Goal: Information Seeking & Learning: Learn about a topic

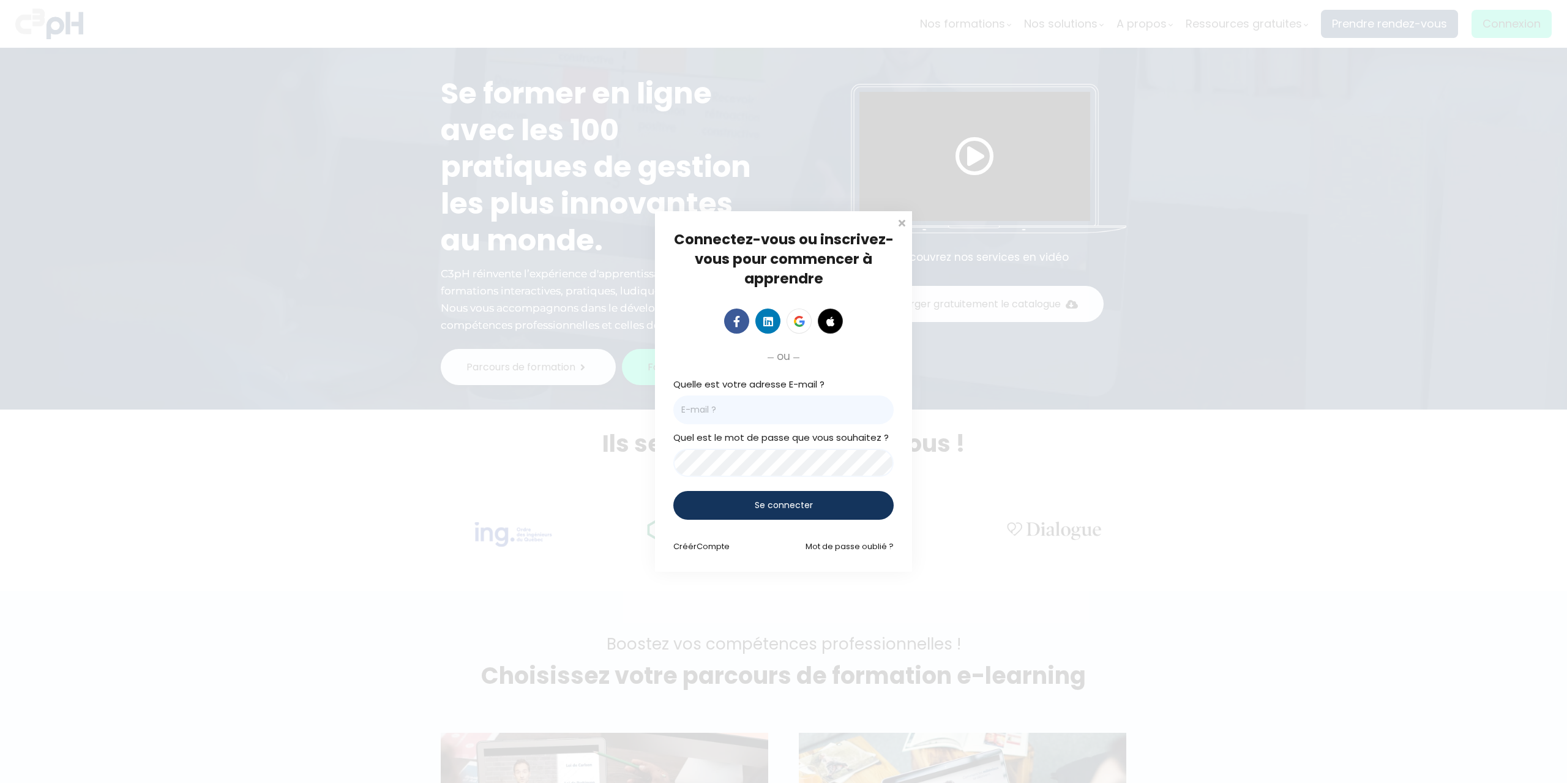
type input "[PERSON_NAME][EMAIL_ADDRESS][PERSON_NAME][DOMAIN_NAME]"
click at [869, 509] on div "Se connecter" at bounding box center [783, 505] width 220 height 29
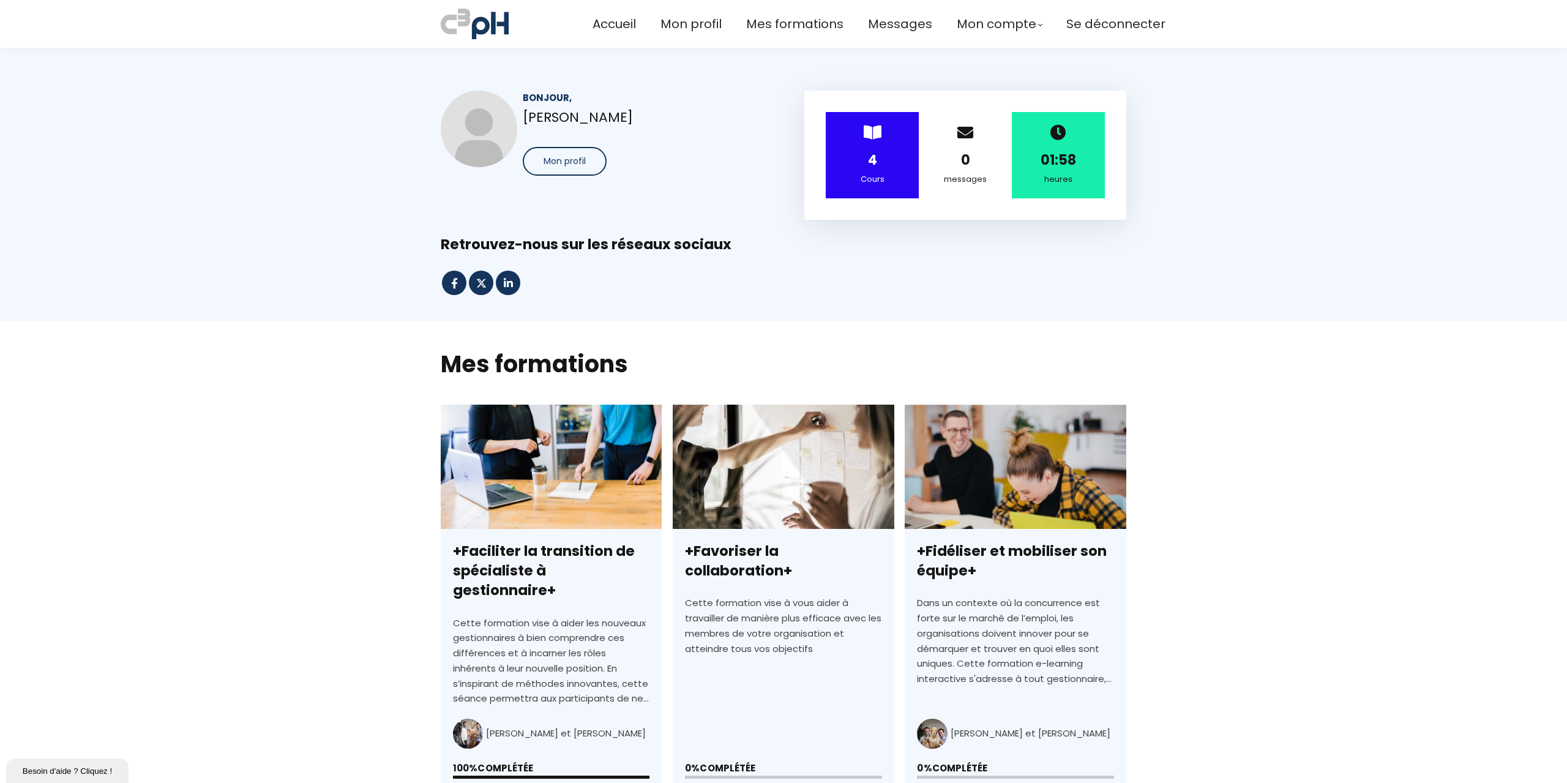
click at [872, 161] on strong "4" at bounding box center [872, 160] width 9 height 19
click at [872, 144] on div "> 4 Cours" at bounding box center [872, 155] width 93 height 86
click at [872, 118] on div "> 4 Cours" at bounding box center [872, 155] width 93 height 86
click at [796, 31] on span "Mes formations" at bounding box center [794, 24] width 97 height 20
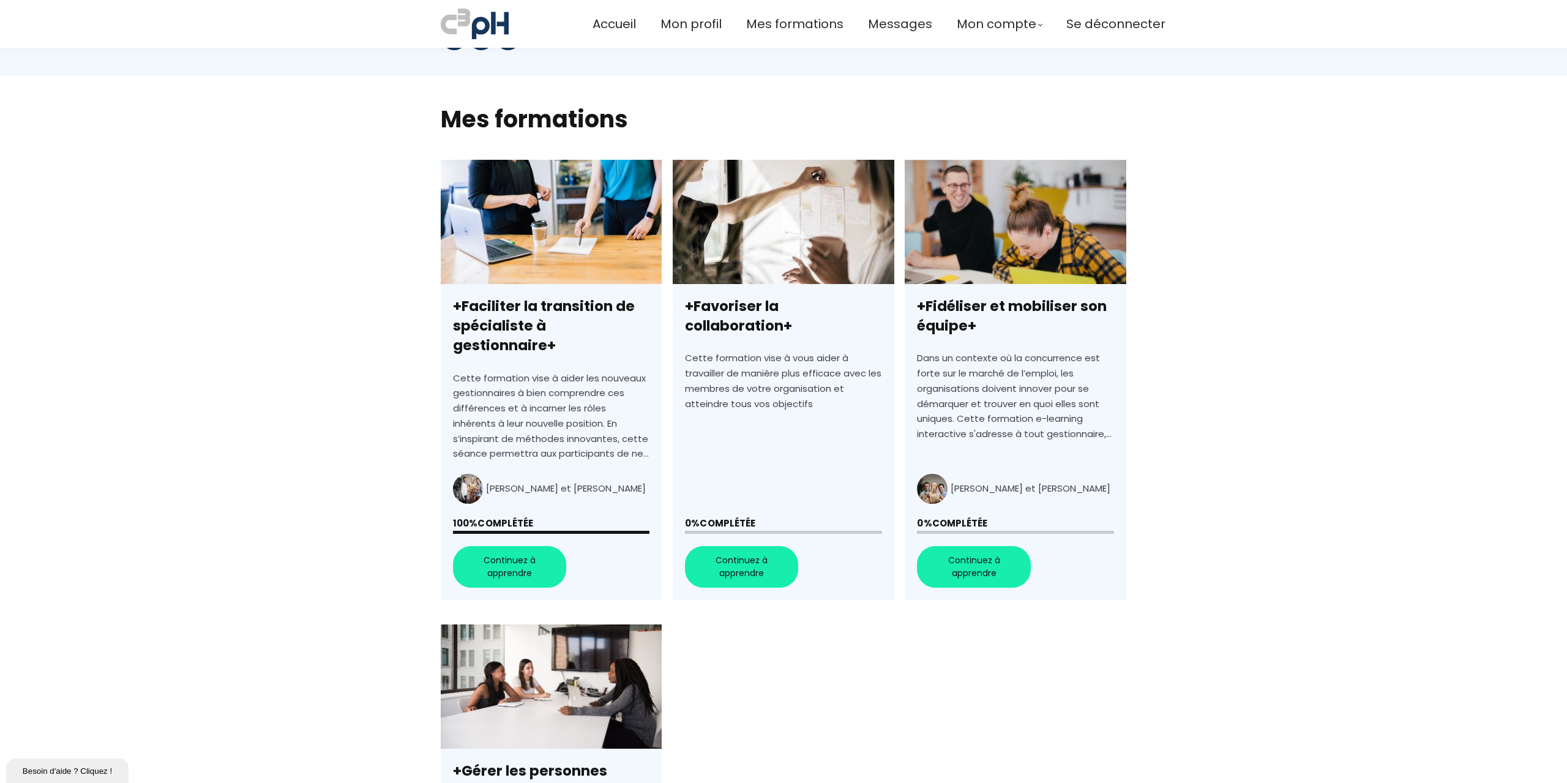
scroll to position [551, 0]
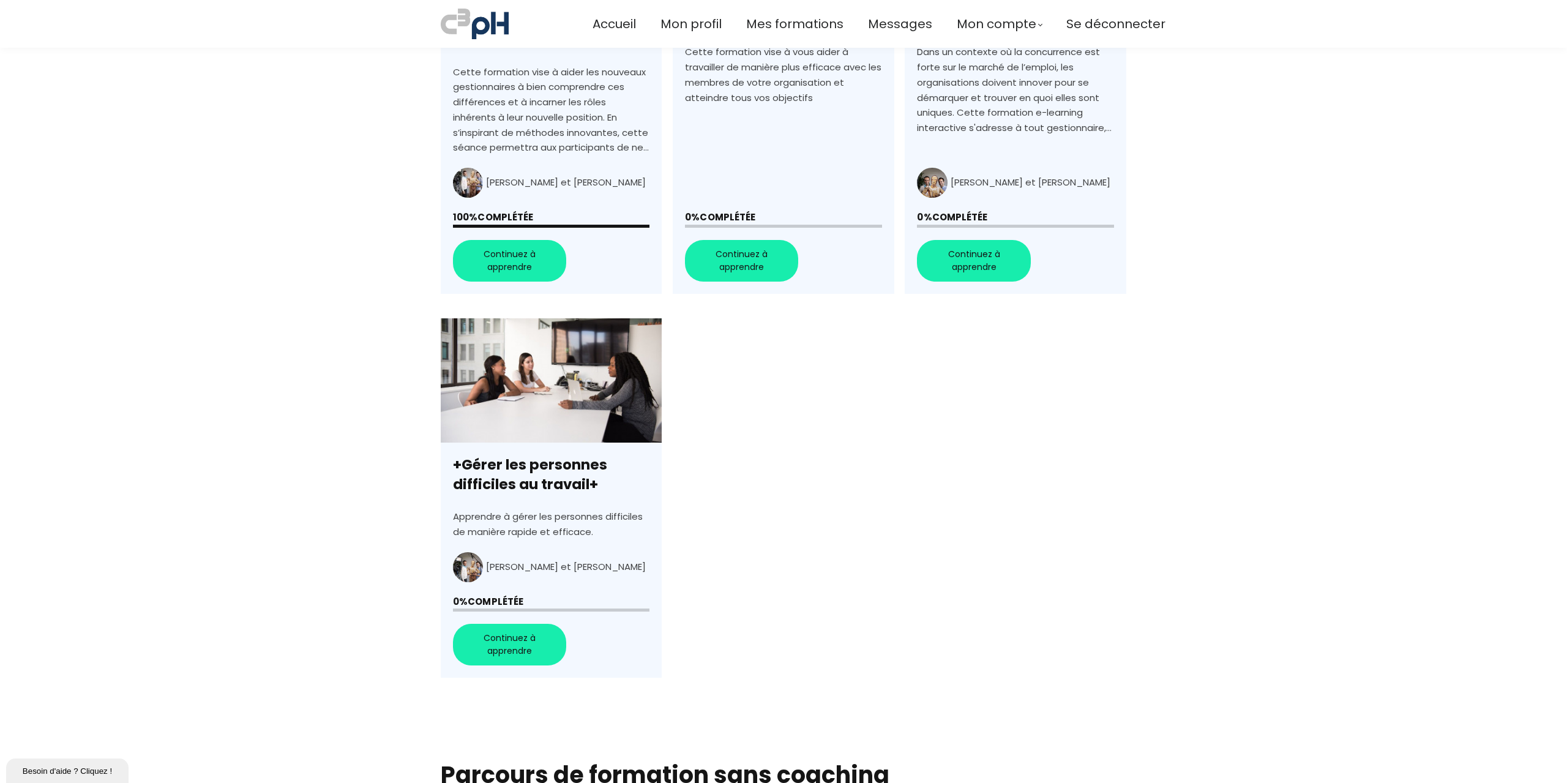
click at [485, 631] on link "+Gérer les personnes difficiles au travail+" at bounding box center [551, 498] width 221 height 360
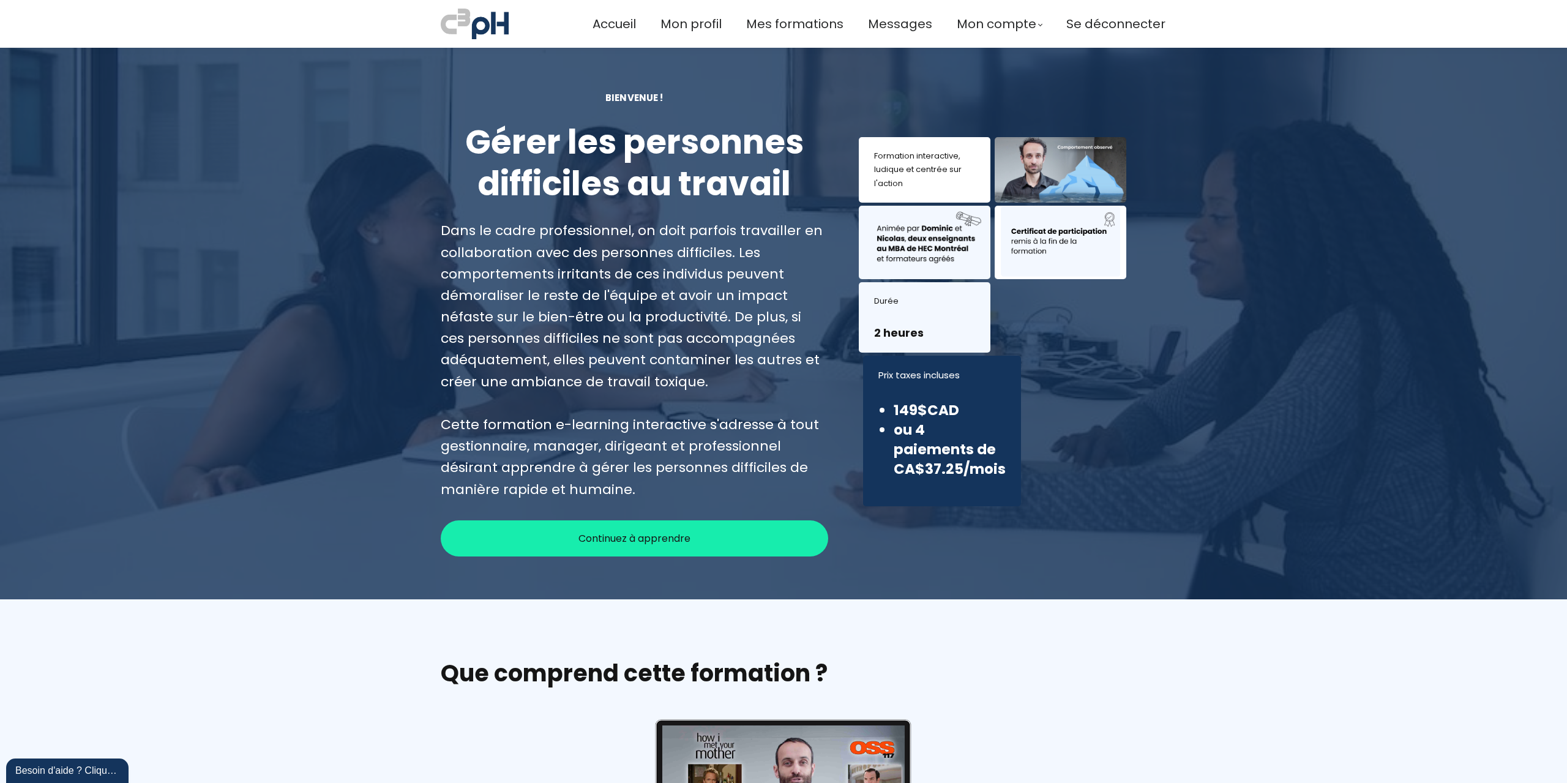
click at [571, 538] on div "Continuez à apprendre" at bounding box center [634, 538] width 387 height 36
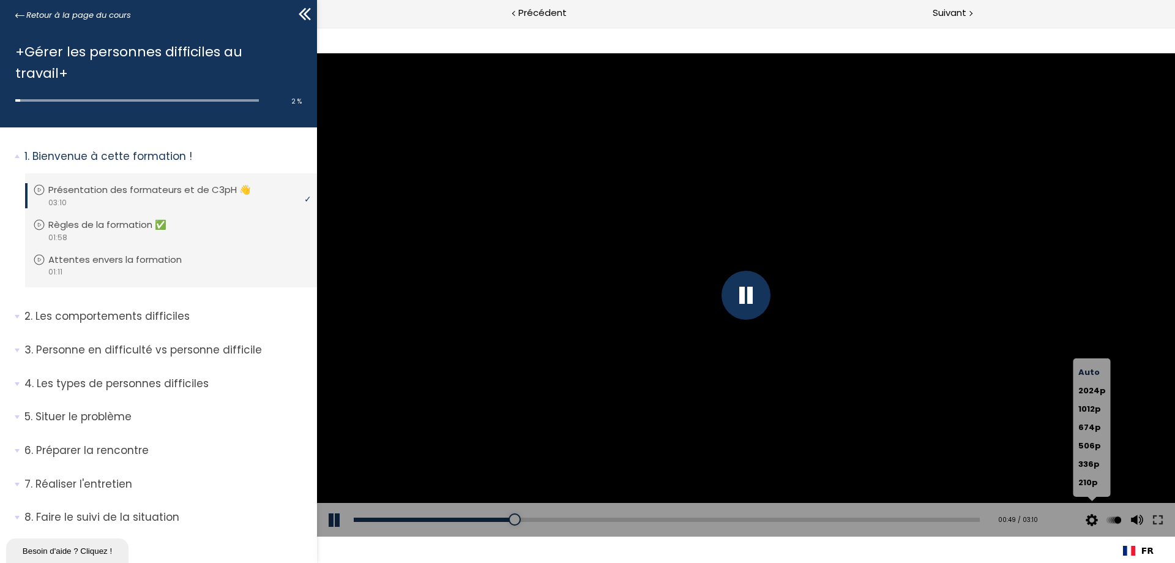
click at [1094, 517] on button at bounding box center [1092, 520] width 18 height 34
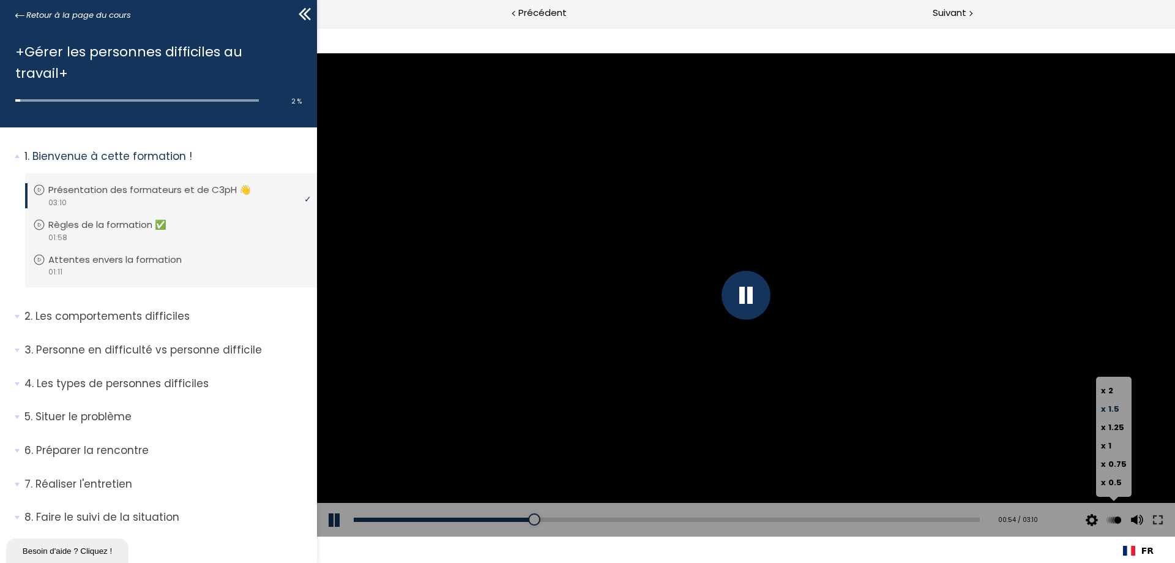
click at [1117, 411] on span "1.5" at bounding box center [1114, 409] width 11 height 12
click at [317, 27] on input "x 1.5" at bounding box center [317, 27] width 0 height 0
click at [548, 49] on div "Click for sound @keyframes VOLUME_SMALL_WAVE_FLASH { 0% { opacity: 0; } 33% { o…" at bounding box center [746, 295] width 858 height 536
click at [837, 511] on div "Add chapter 01:59" at bounding box center [667, 520] width 626 height 34
click at [833, 520] on div "01:59" at bounding box center [667, 519] width 626 height 4
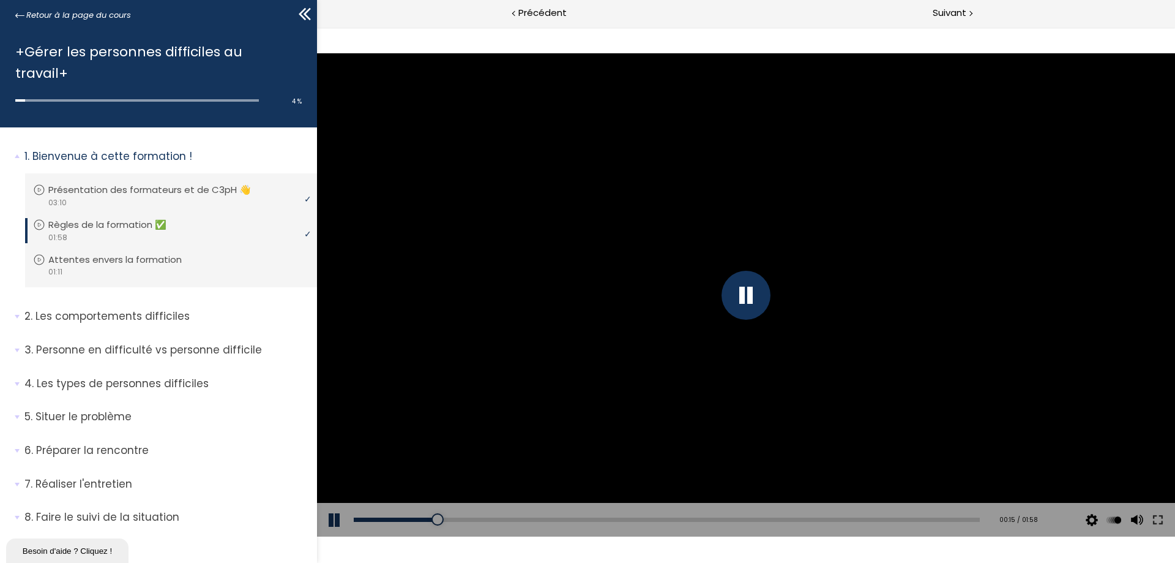
click at [702, 525] on div "Add chapter 00:40" at bounding box center [667, 520] width 626 height 34
click at [708, 522] on div "Add chapter 00:40" at bounding box center [667, 520] width 626 height 34
click at [722, 519] on div "01:10" at bounding box center [667, 519] width 626 height 4
click at [963, 522] on div "Add chapter 01:13" at bounding box center [667, 520] width 626 height 34
click at [959, 519] on div "01:56" at bounding box center [667, 519] width 626 height 4
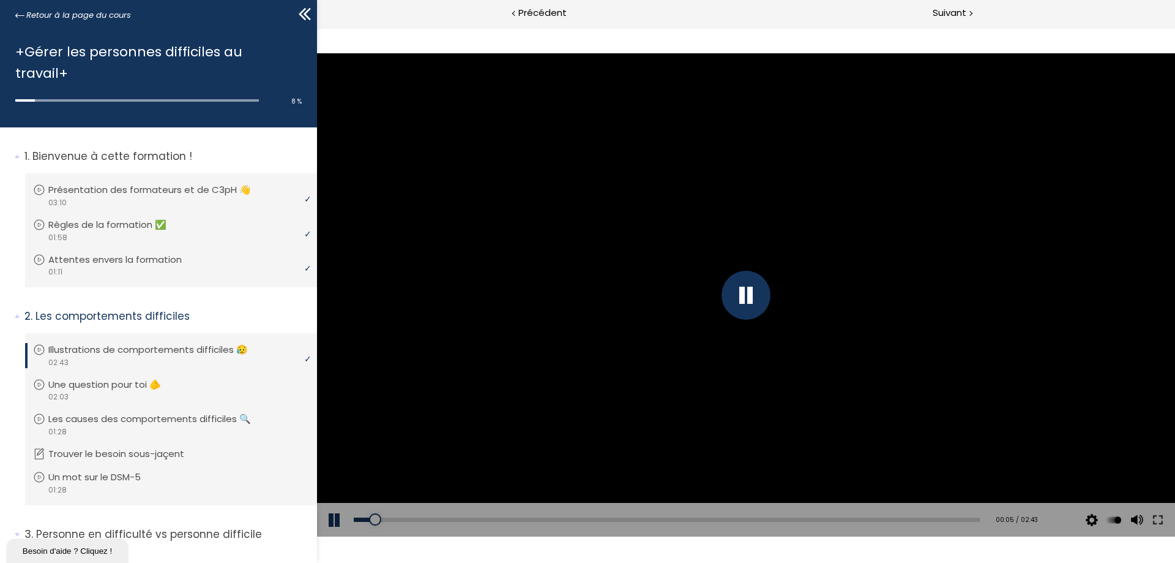
click at [335, 522] on button at bounding box center [335, 520] width 37 height 34
click at [339, 521] on button at bounding box center [335, 520] width 37 height 34
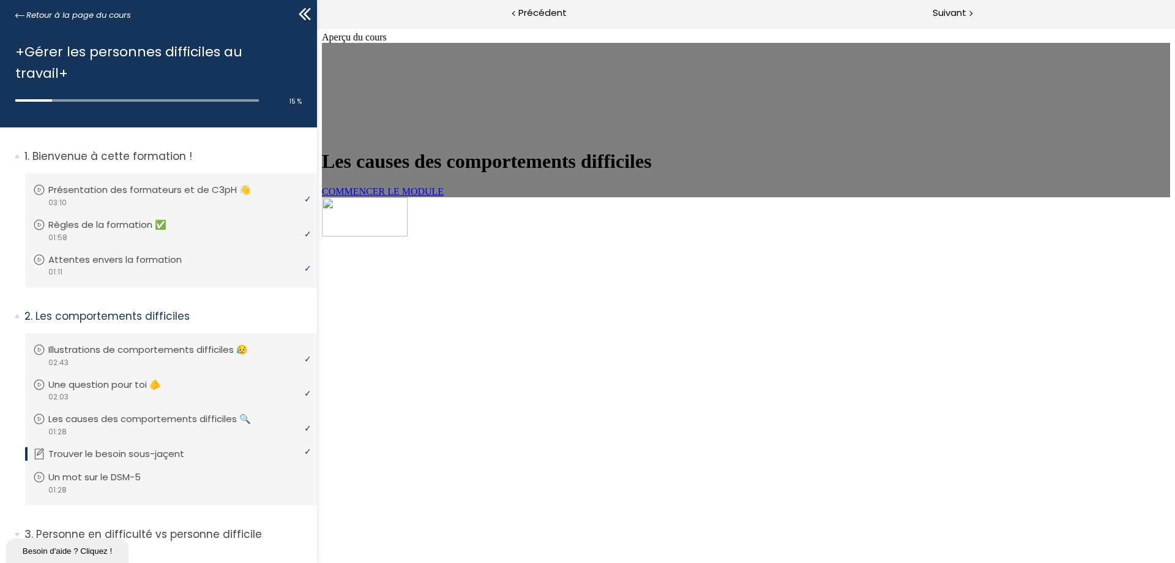
click at [426, 196] on link "COMMENCER LE MODULE" at bounding box center [383, 191] width 122 height 10
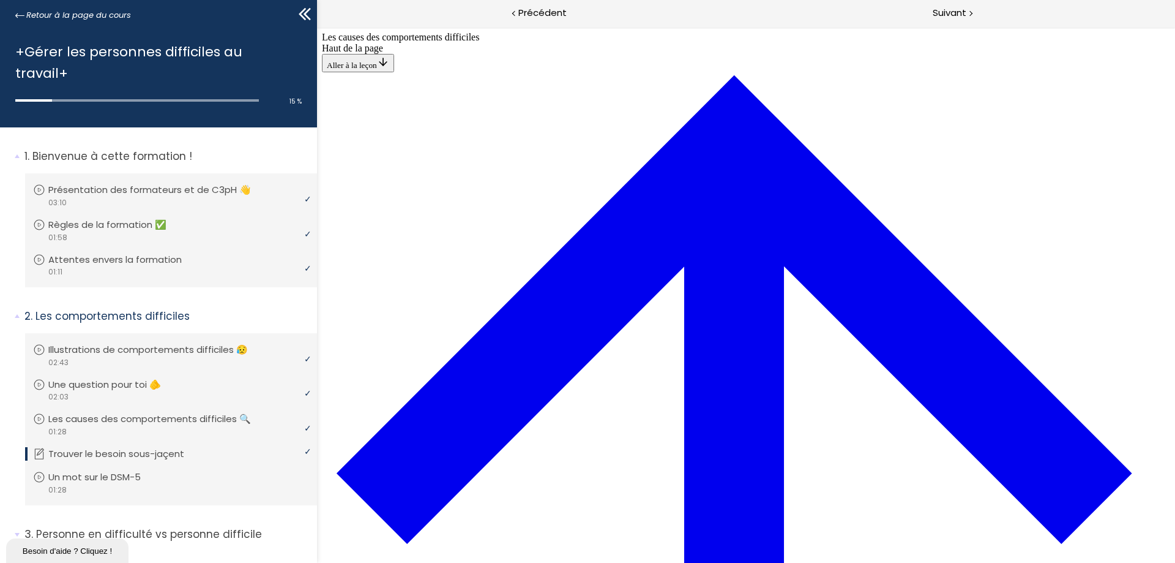
scroll to position [533, 0]
drag, startPoint x: 630, startPoint y: 203, endPoint x: 815, endPoint y: 206, distance: 184.3
drag, startPoint x: 690, startPoint y: 151, endPoint x: 736, endPoint y: 453, distance: 305.9
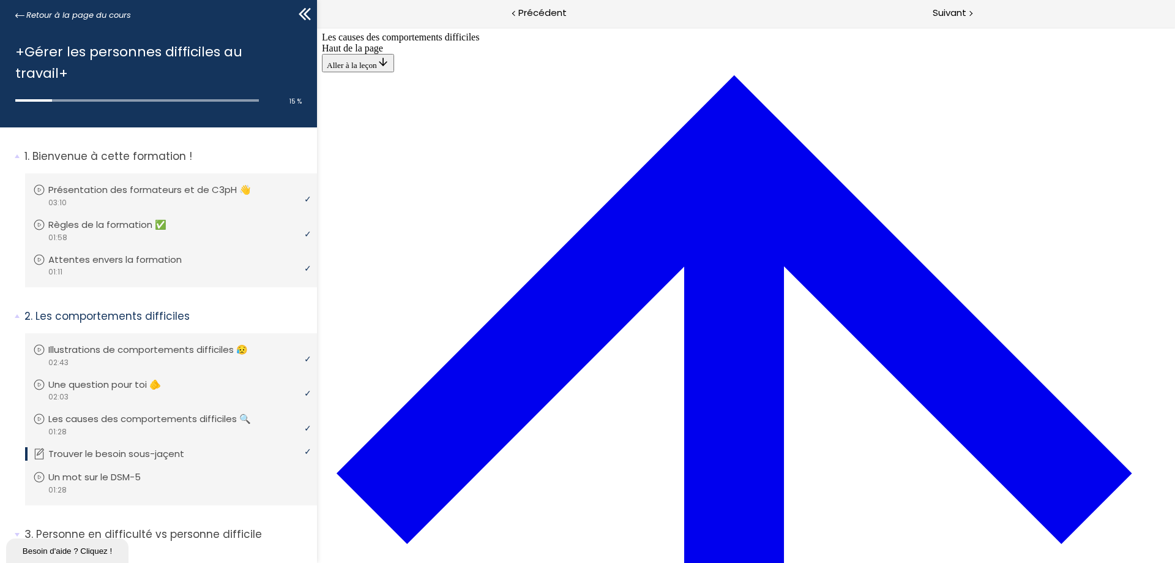
drag, startPoint x: 662, startPoint y: 392, endPoint x: 718, endPoint y: 117, distance: 281.0
drag, startPoint x: 620, startPoint y: 237, endPoint x: 675, endPoint y: 237, distance: 55.1
drag, startPoint x: 653, startPoint y: 447, endPoint x: 698, endPoint y: 346, distance: 110.7
drag, startPoint x: 638, startPoint y: 397, endPoint x: 712, endPoint y: 448, distance: 89.7
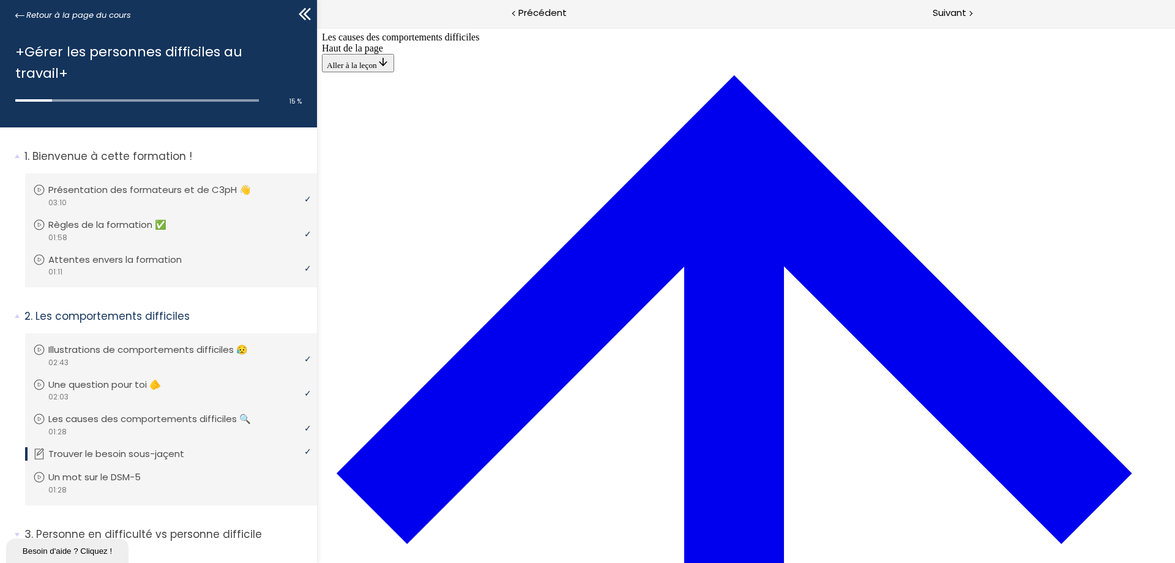
drag, startPoint x: 645, startPoint y: 400, endPoint x: 720, endPoint y: 282, distance: 139.8
drag, startPoint x: 626, startPoint y: 285, endPoint x: 645, endPoint y: 284, distance: 18.4
drag, startPoint x: 668, startPoint y: 410, endPoint x: 757, endPoint y: 417, distance: 89.0
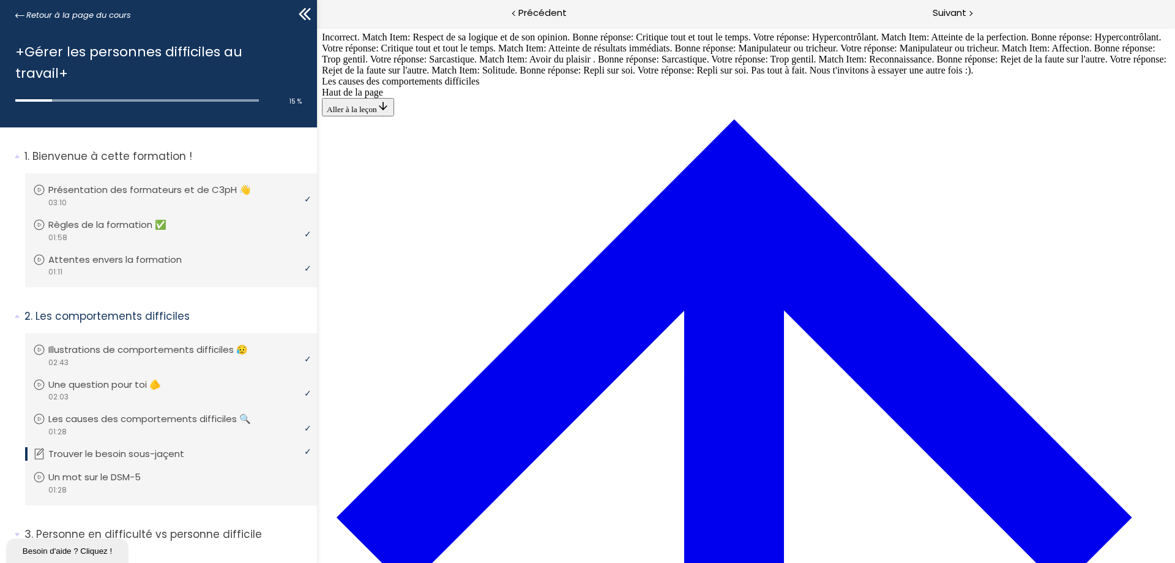
drag, startPoint x: 554, startPoint y: 168, endPoint x: 556, endPoint y: 195, distance: 27.0
drag, startPoint x: 587, startPoint y: 168, endPoint x: 575, endPoint y: 203, distance: 37.4
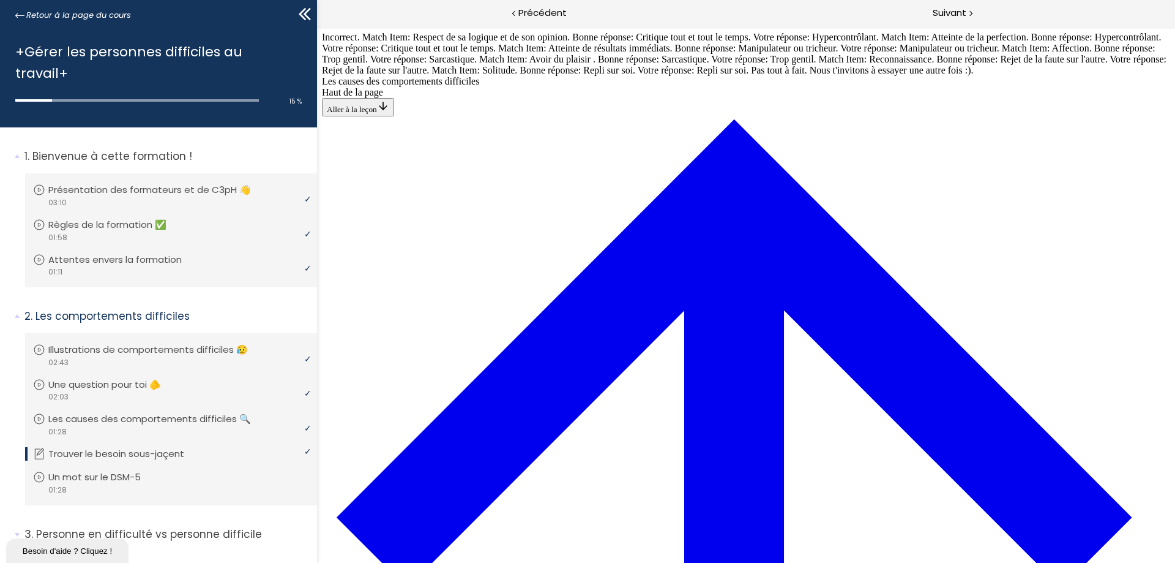
scroll to position [750, 0]
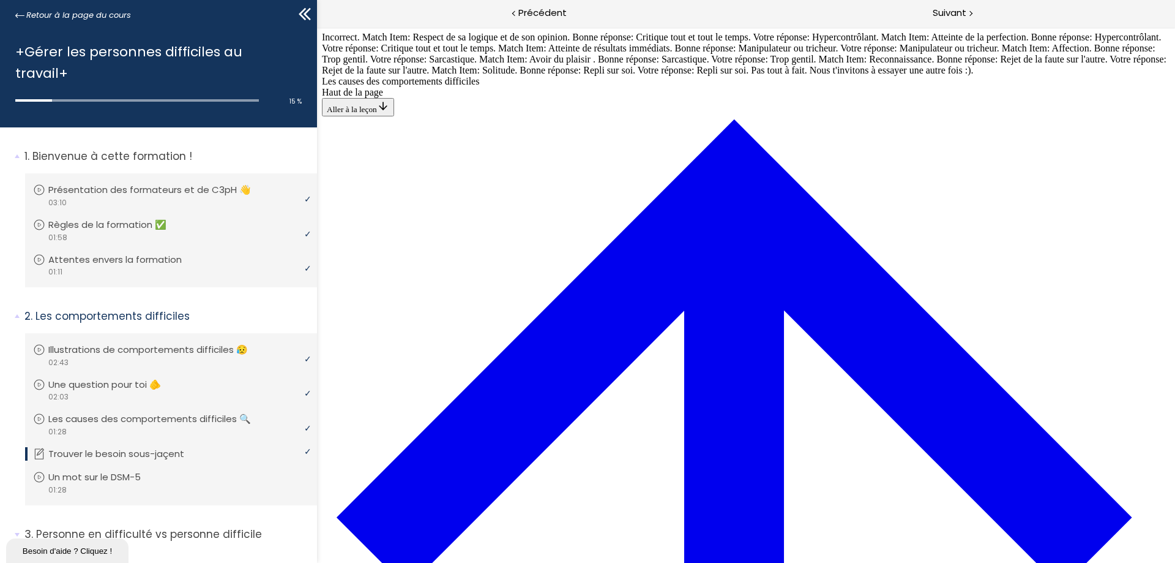
drag, startPoint x: 613, startPoint y: 287, endPoint x: 660, endPoint y: 401, distance: 123.2
drag, startPoint x: 635, startPoint y: 225, endPoint x: 677, endPoint y: 452, distance: 231.0
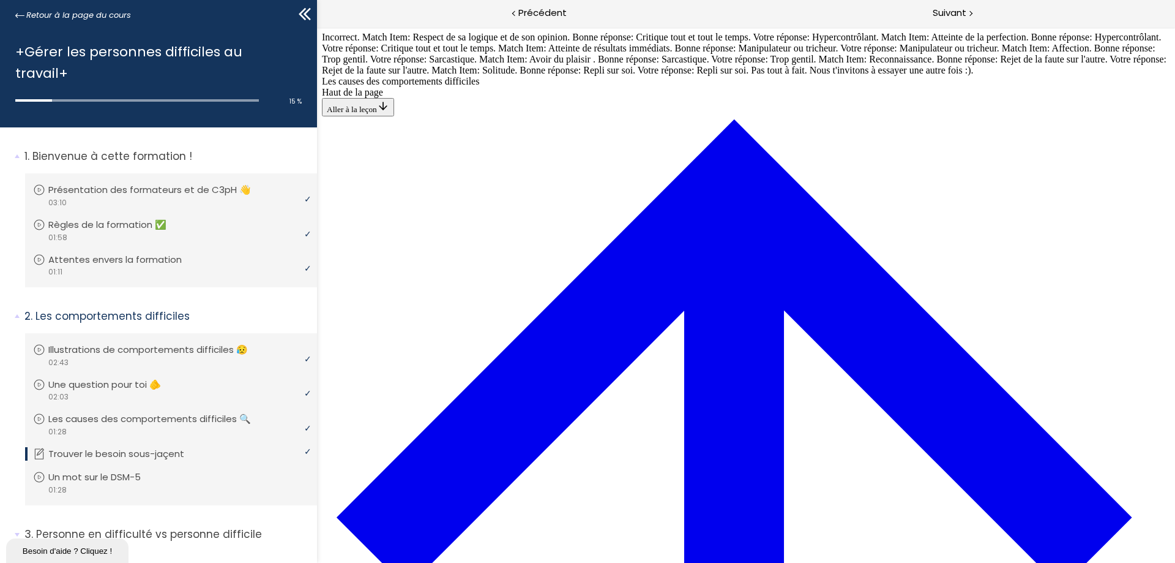
drag, startPoint x: 623, startPoint y: 220, endPoint x: 685, endPoint y: 223, distance: 61.9
drag, startPoint x: 623, startPoint y: 117, endPoint x: 711, endPoint y: 342, distance: 241.6
drag, startPoint x: 649, startPoint y: 124, endPoint x: 735, endPoint y: 171, distance: 97.5
drag, startPoint x: 671, startPoint y: 276, endPoint x: 736, endPoint y: 112, distance: 176.4
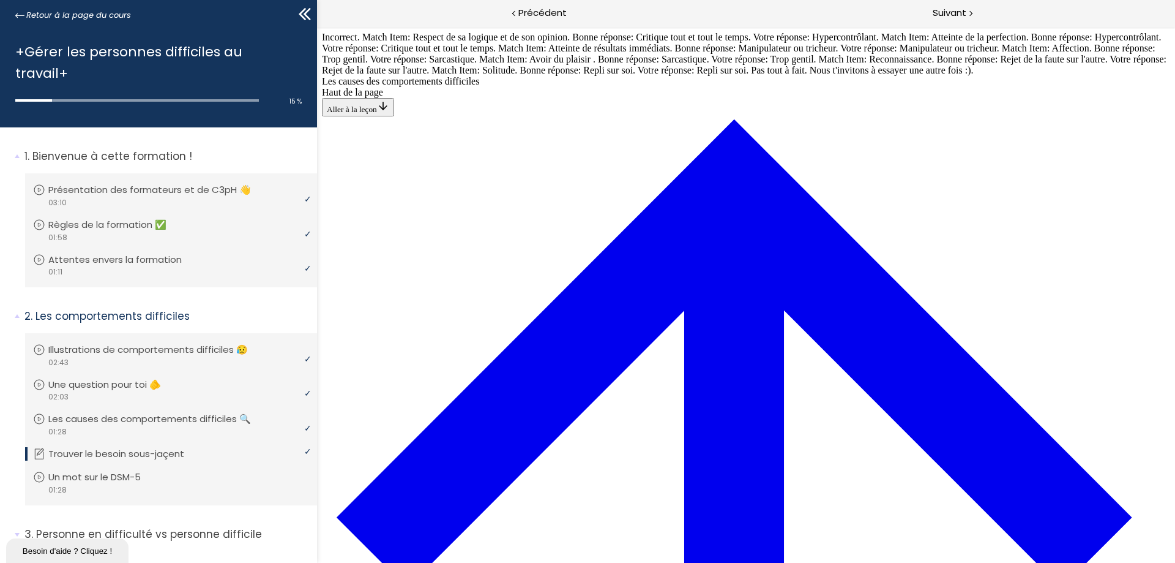
drag, startPoint x: 678, startPoint y: 290, endPoint x: 773, endPoint y: 285, distance: 95.0
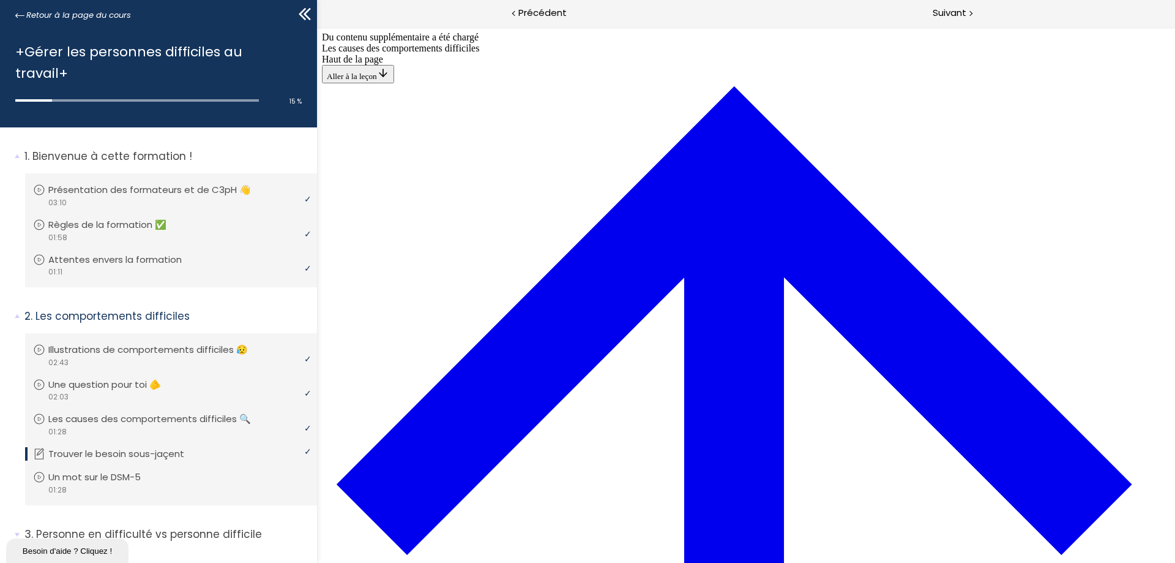
scroll to position [518, 0]
click at [944, 13] on span "Suivant" at bounding box center [950, 13] width 34 height 15
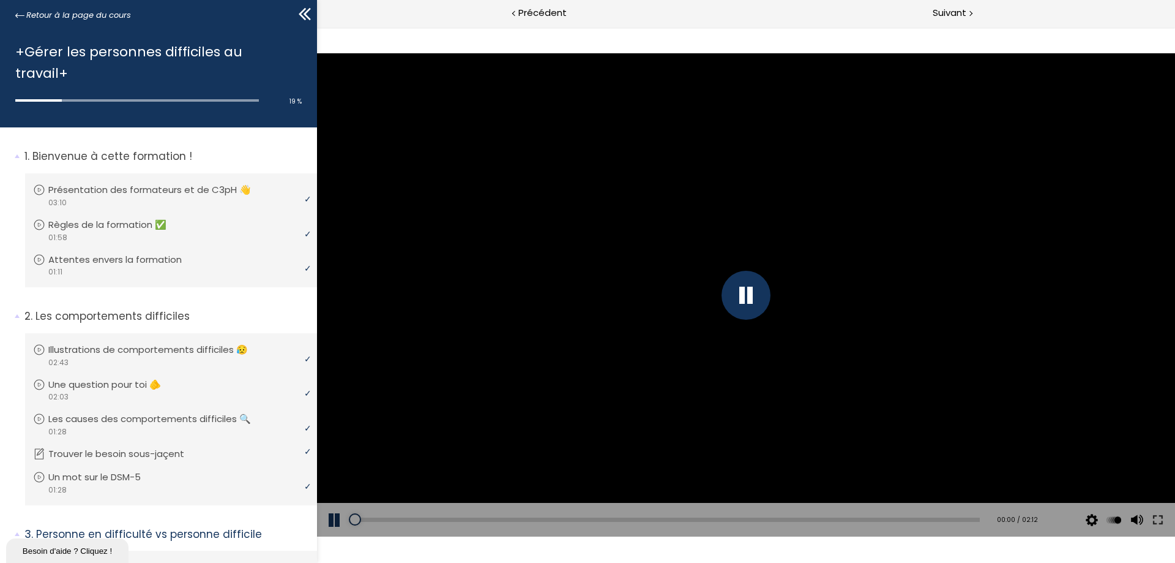
click at [761, 302] on div at bounding box center [746, 295] width 49 height 49
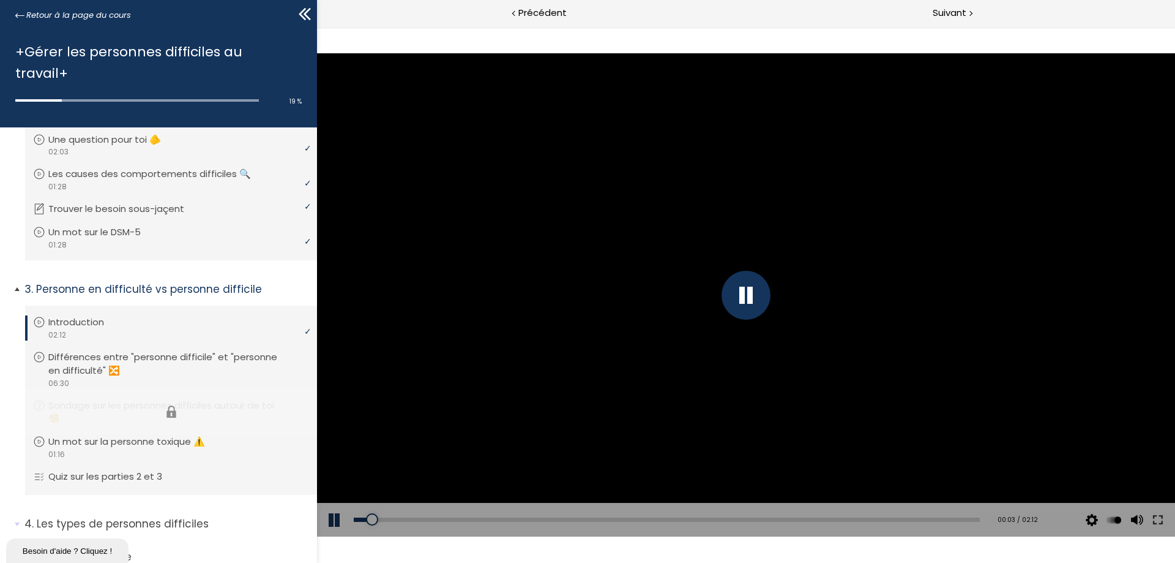
scroll to position [408, 0]
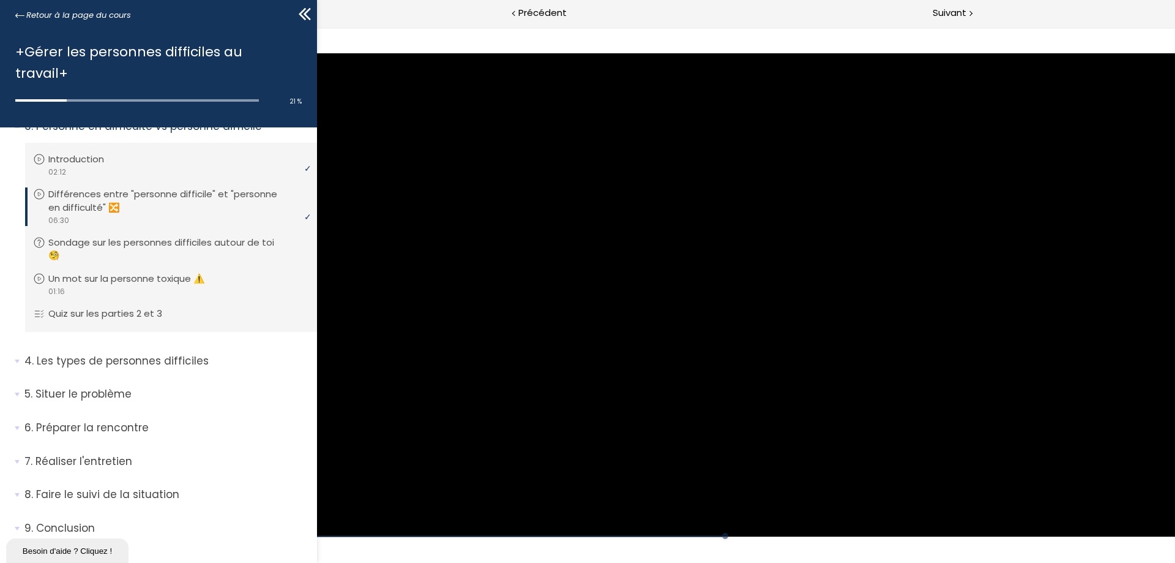
click at [761, 378] on div at bounding box center [746, 294] width 858 height 483
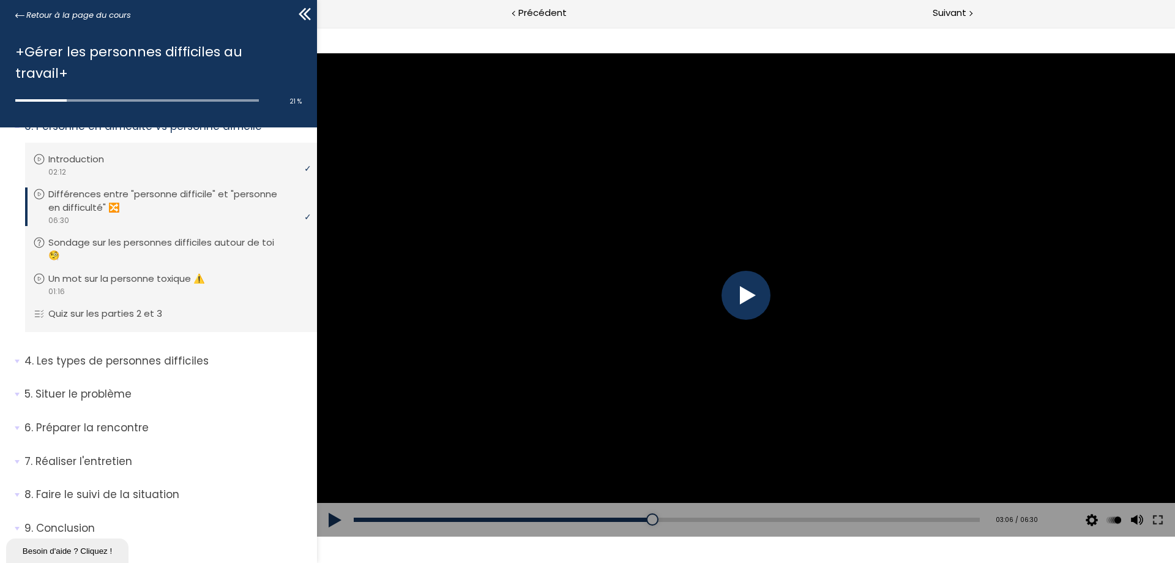
click at [664, 384] on div at bounding box center [746, 294] width 858 height 483
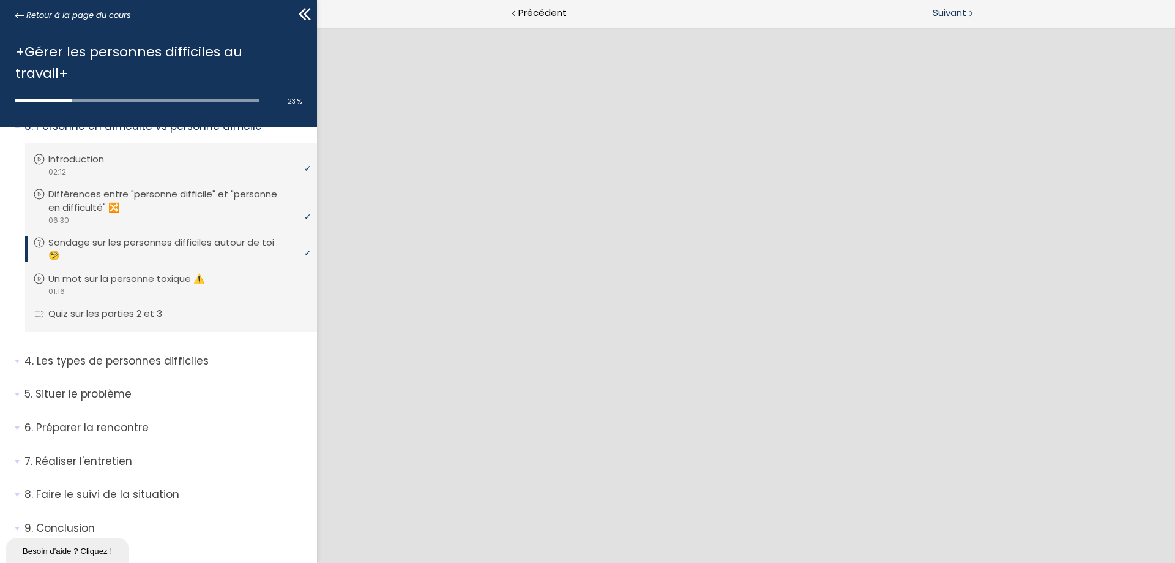
click at [924, 7] on div "Suivant" at bounding box center [960, 14] width 429 height 28
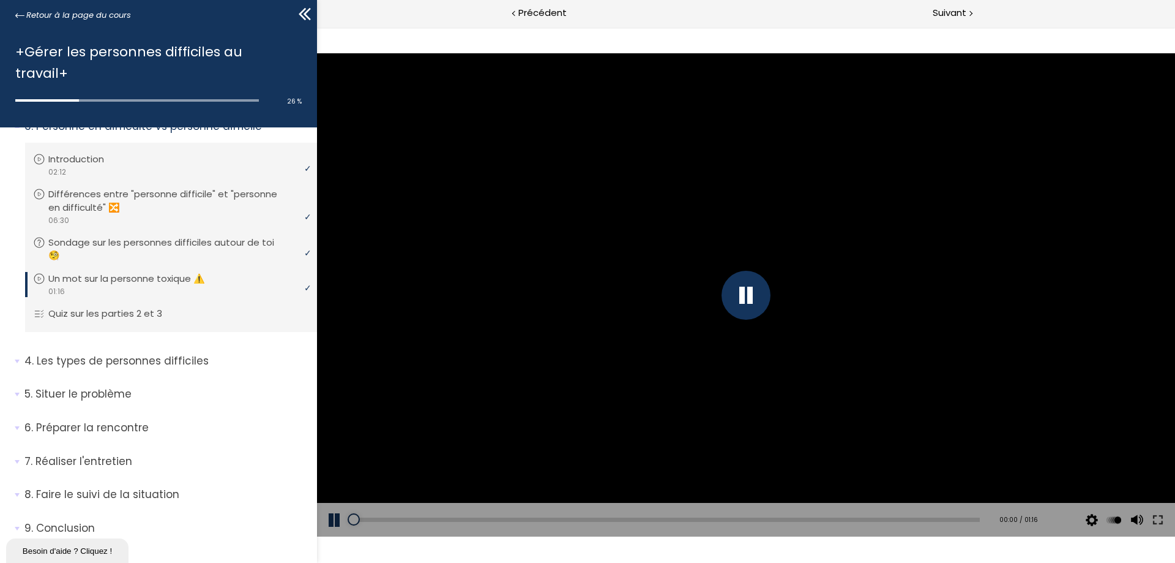
click at [765, 302] on div at bounding box center [746, 295] width 49 height 49
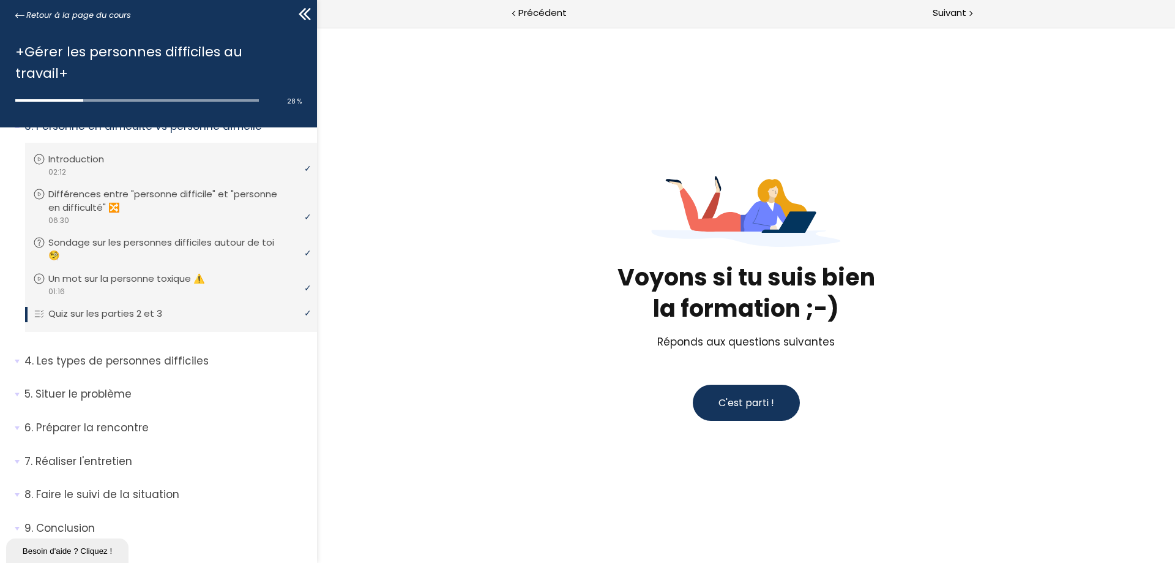
click at [758, 403] on span "C'est parti !" at bounding box center [747, 402] width 56 height 14
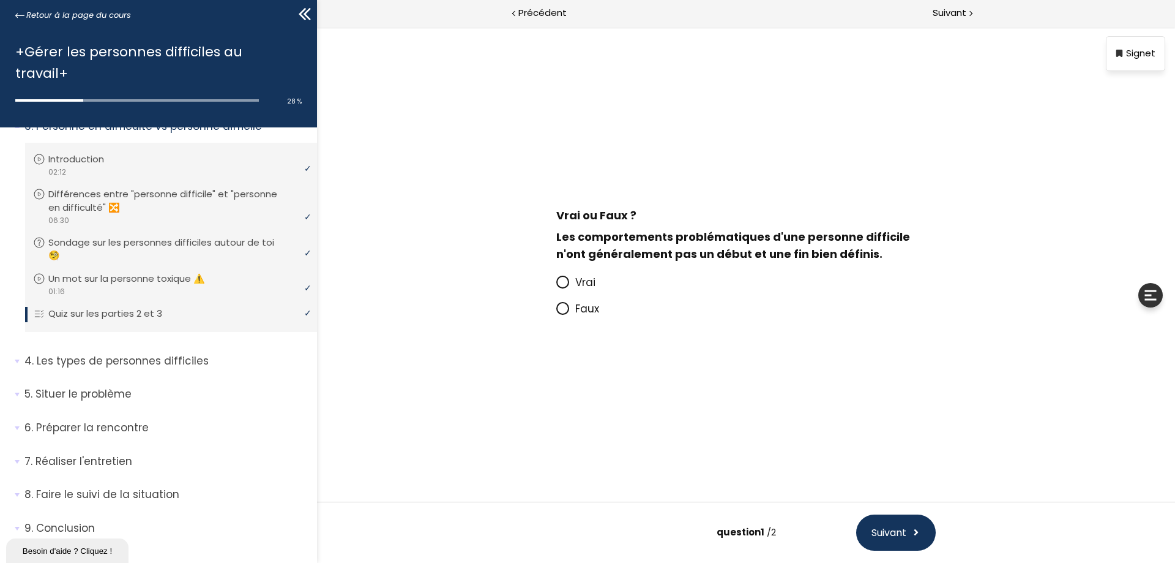
click at [560, 286] on icon at bounding box center [563, 282] width 10 height 10
click at [556, 286] on input "Vrai" at bounding box center [556, 286] width 0 height 0
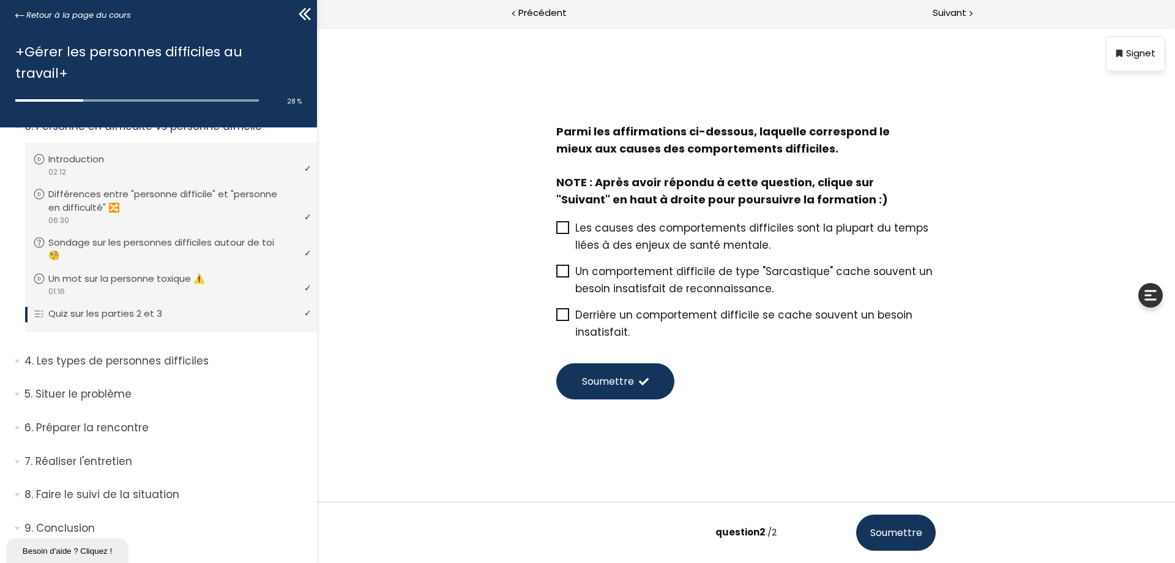
click at [601, 313] on span "Derrière un comportement difficile se cache souvent un besoin insatisfait." at bounding box center [743, 323] width 337 height 32
click at [556, 318] on input "Derrière un comportement difficile se cache souvent un besoin insatisfait." at bounding box center [556, 318] width 0 height 0
click at [906, 530] on span "Soumettre" at bounding box center [896, 532] width 52 height 15
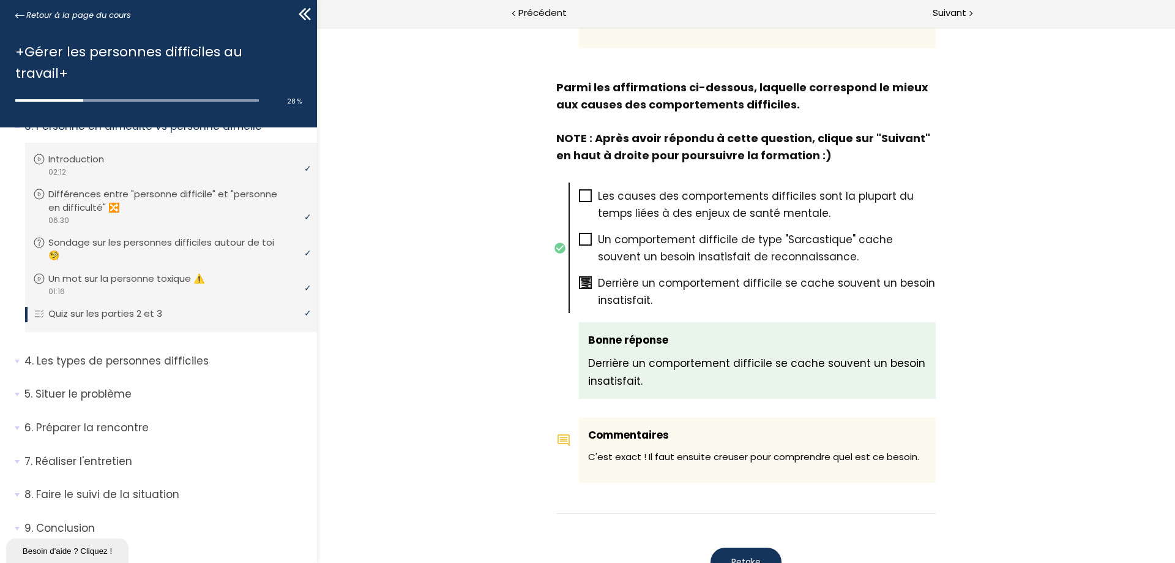
scroll to position [613, 0]
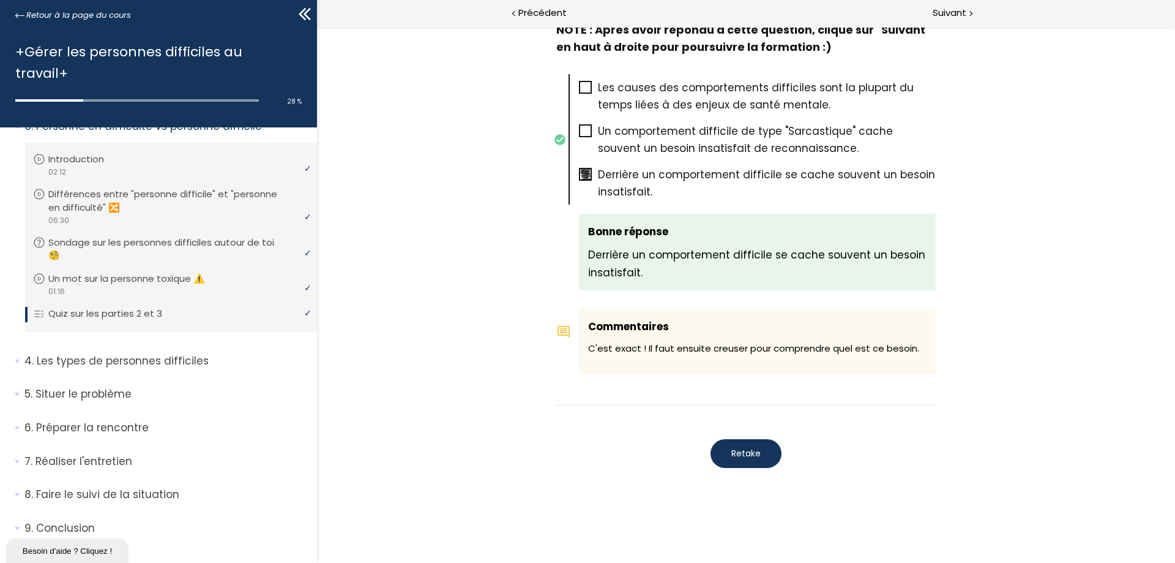
click at [758, 457] on button "Retake" at bounding box center [746, 453] width 71 height 29
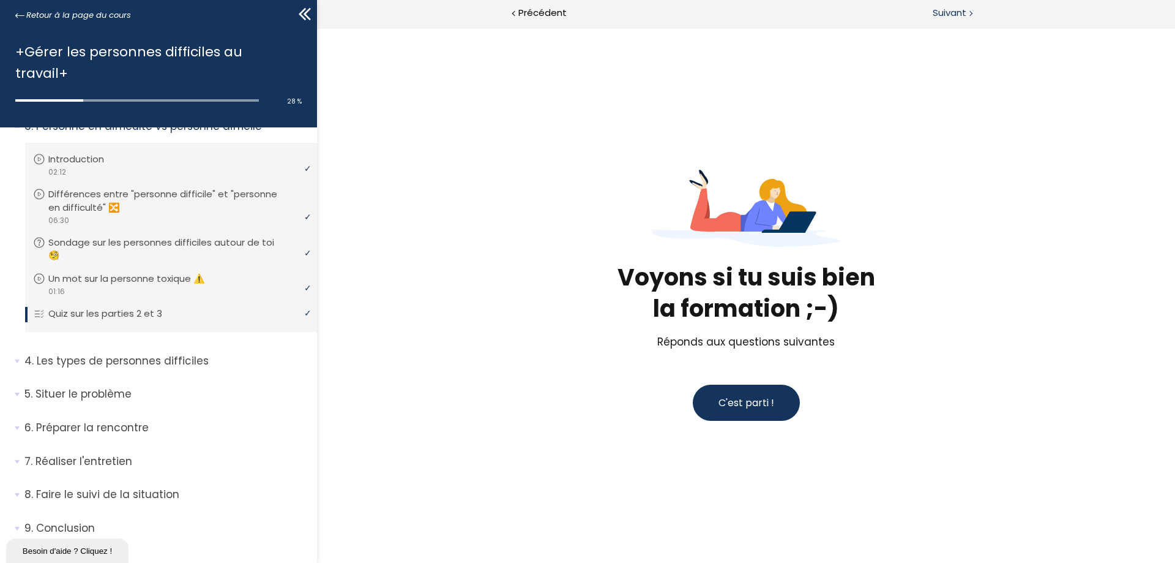
click at [954, 13] on span "Suivant" at bounding box center [950, 13] width 34 height 15
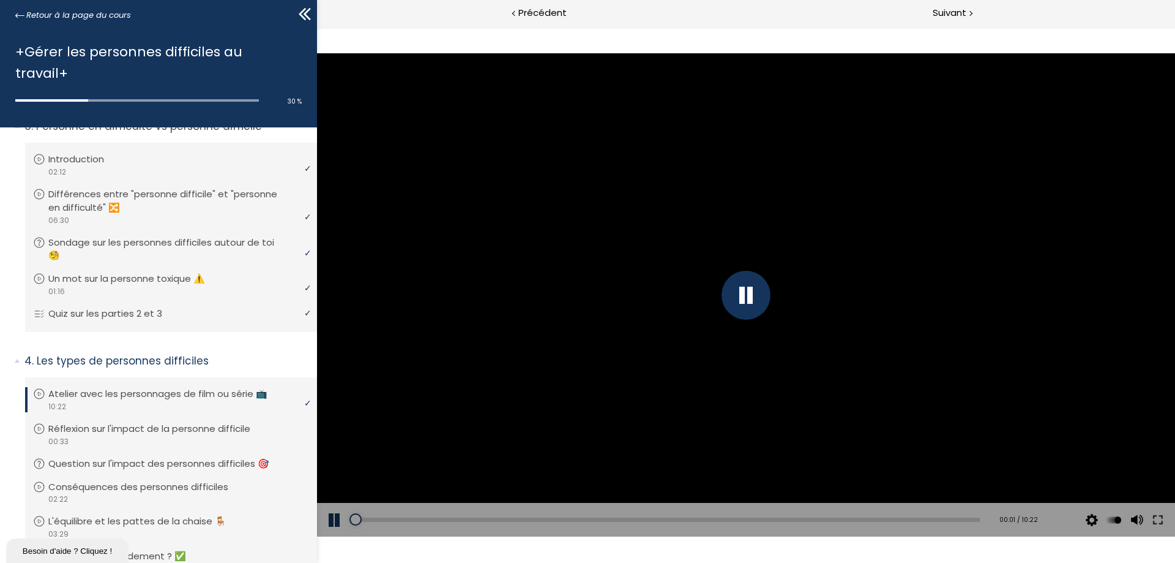
click at [616, 435] on div at bounding box center [746, 294] width 858 height 483
click at [767, 298] on div at bounding box center [746, 295] width 49 height 49
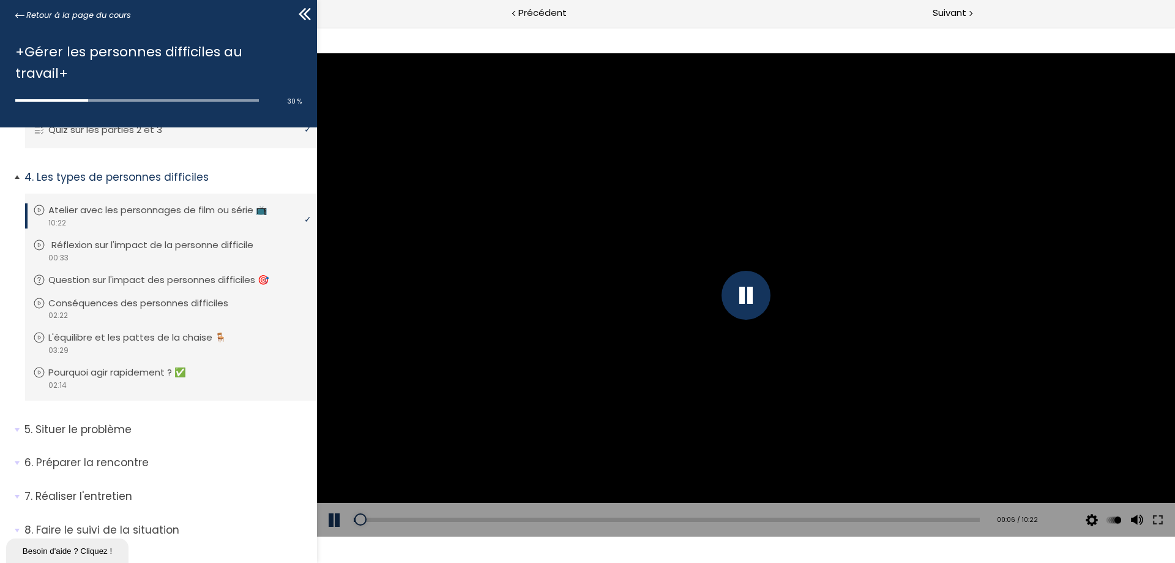
scroll to position [627, 0]
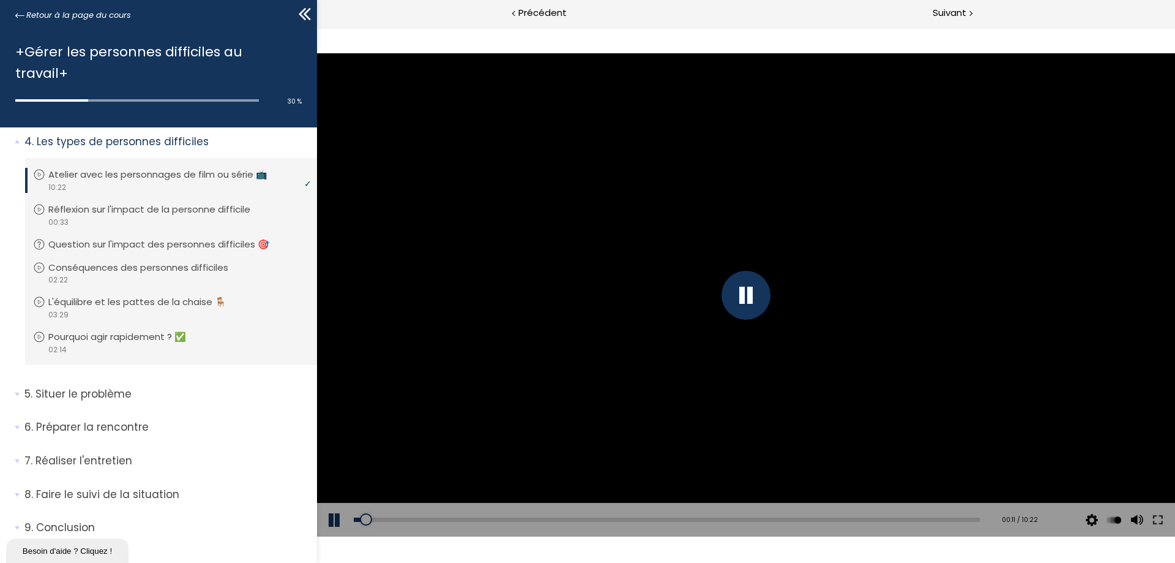
click at [678, 37] on div "Click for sound @keyframes VOLUME_SMALL_WAVE_FLASH { 0% { opacity: 0; } 33% { o…" at bounding box center [746, 295] width 858 height 536
click at [866, 44] on div "Click for sound @keyframes VOLUME_SMALL_WAVE_FLASH { 0% { opacity: 0; } 33% { o…" at bounding box center [746, 295] width 858 height 536
click at [754, 518] on div "06:43" at bounding box center [667, 519] width 626 height 4
click at [759, 518] on div at bounding box center [760, 519] width 12 height 12
click at [767, 518] on div "06:57" at bounding box center [667, 519] width 626 height 4
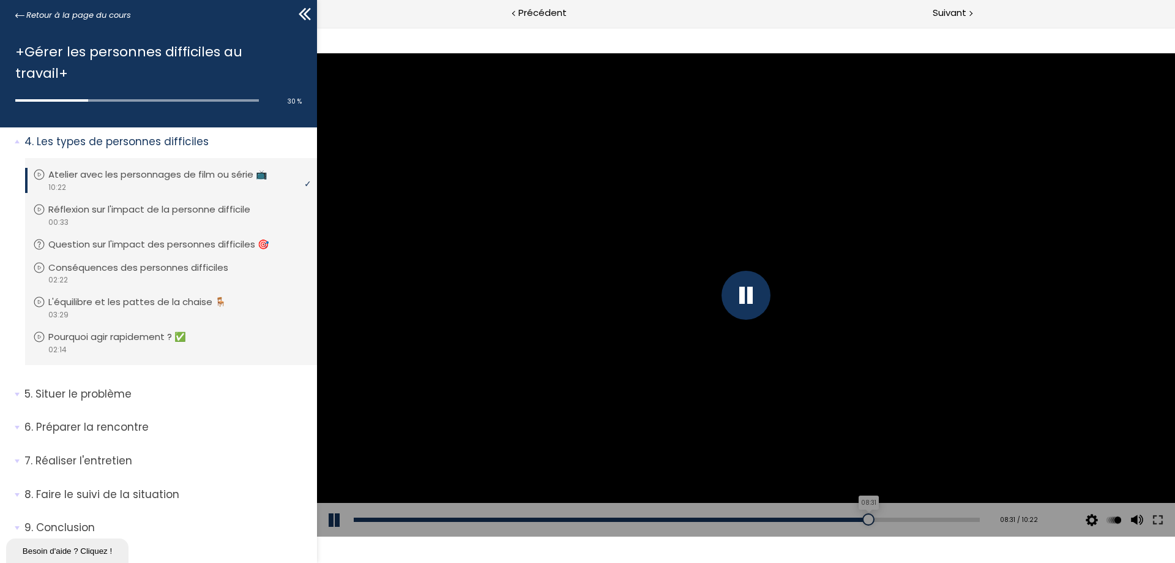
click at [861, 518] on div "08:31" at bounding box center [667, 519] width 626 height 4
click at [864, 518] on div at bounding box center [870, 519] width 12 height 12
click at [869, 520] on div at bounding box center [871, 519] width 12 height 12
click at [875, 520] on div at bounding box center [881, 519] width 12 height 12
click at [879, 522] on div "Add chapter 08:44" at bounding box center [667, 520] width 626 height 34
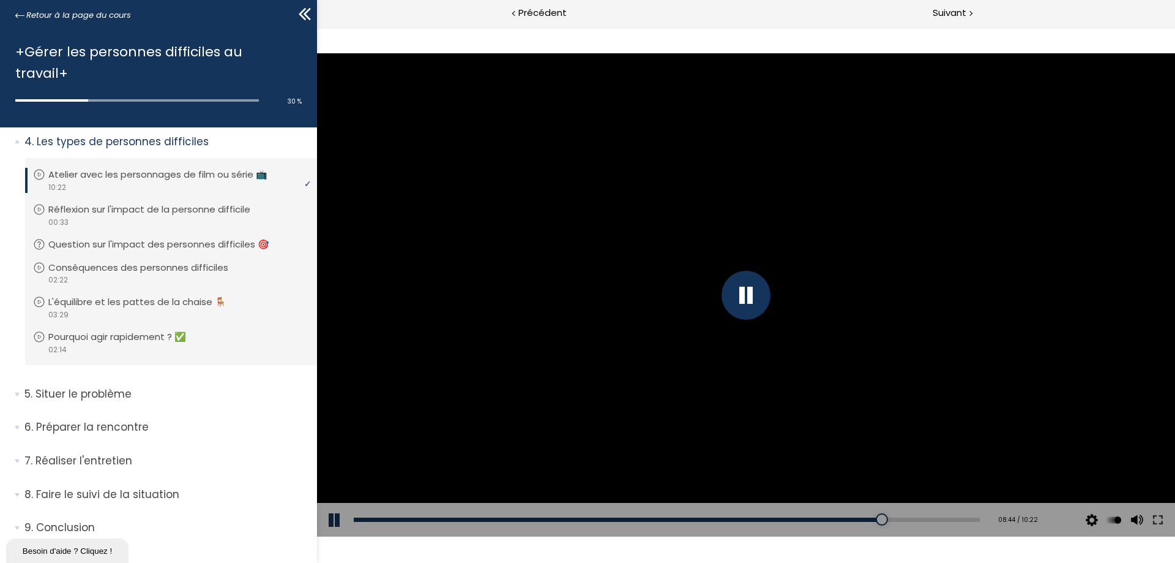
click at [886, 523] on div "Add chapter 08:44" at bounding box center [667, 520] width 626 height 34
click at [881, 517] on div at bounding box center [887, 519] width 12 height 12
click at [886, 518] on div at bounding box center [888, 519] width 12 height 12
click at [838, 545] on div "Click for sound @keyframes VOLUME_SMALL_WAVE_FLASH { 0% { opacity: 0; } 33% { o…" at bounding box center [746, 295] width 858 height 536
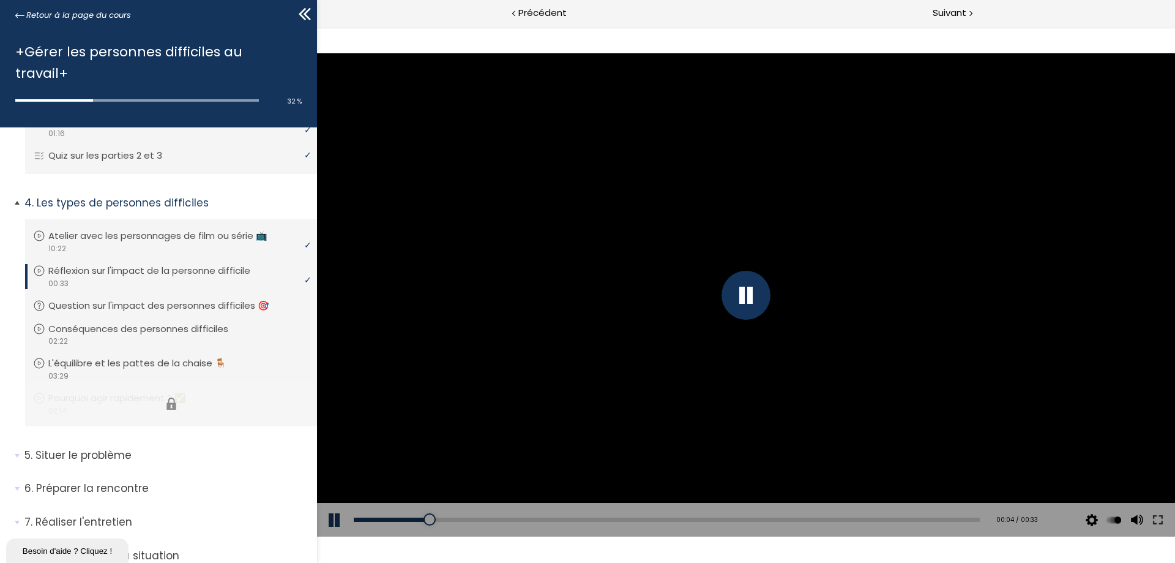
scroll to position [627, 0]
